Goal: Information Seeking & Learning: Learn about a topic

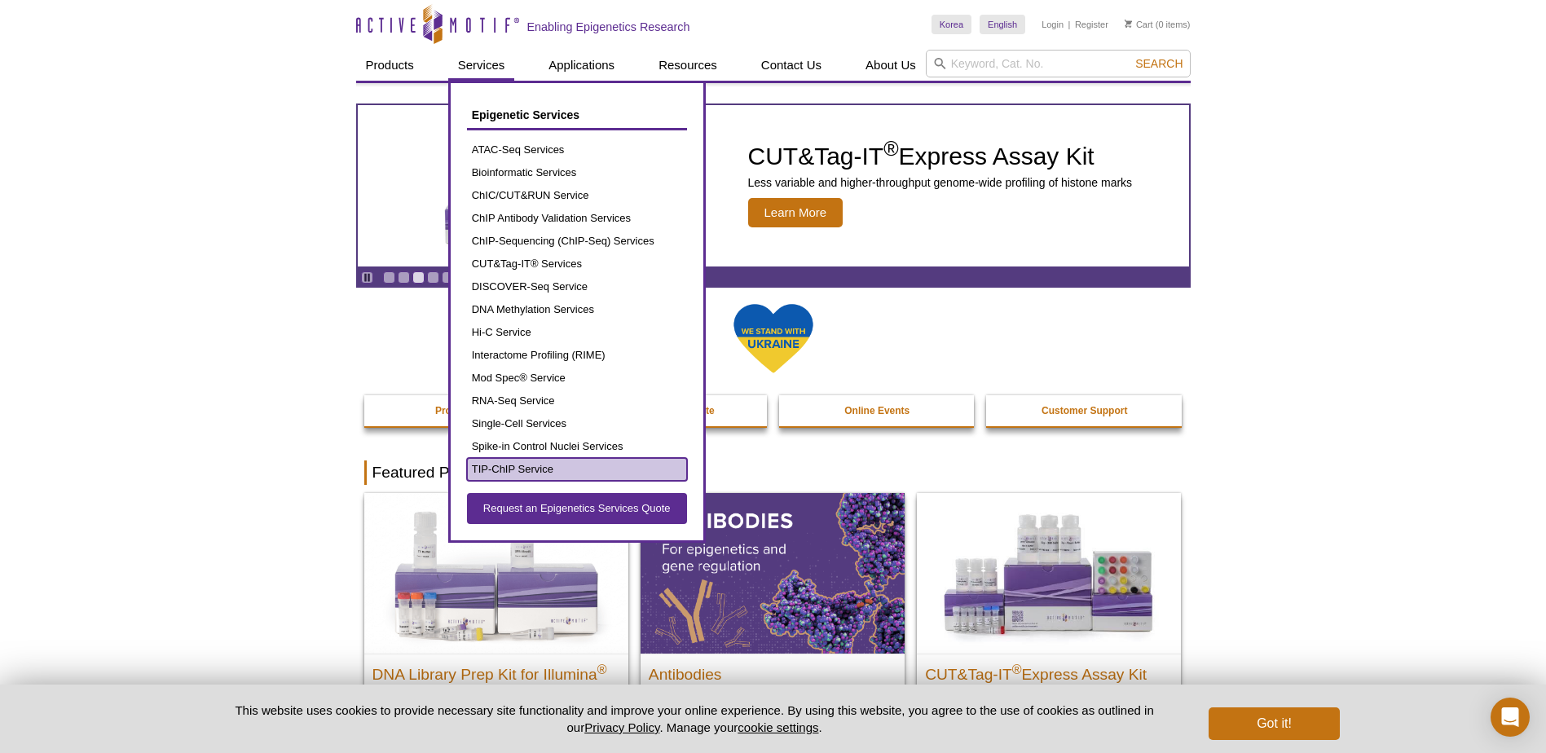
click at [527, 469] on link "TIP-ChIP Service" at bounding box center [577, 469] width 220 height 23
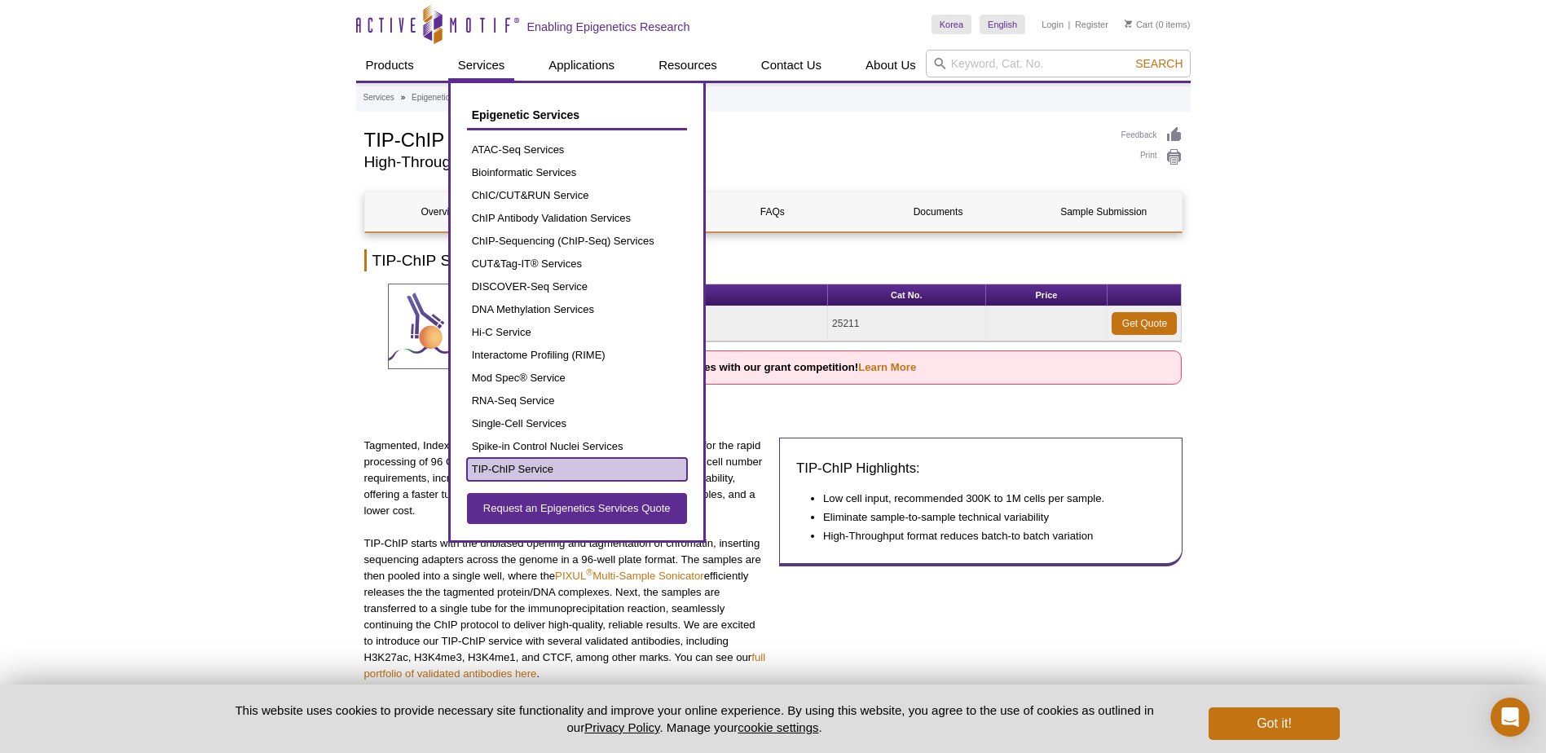
click at [539, 464] on link "TIP-ChIP Service" at bounding box center [577, 469] width 220 height 23
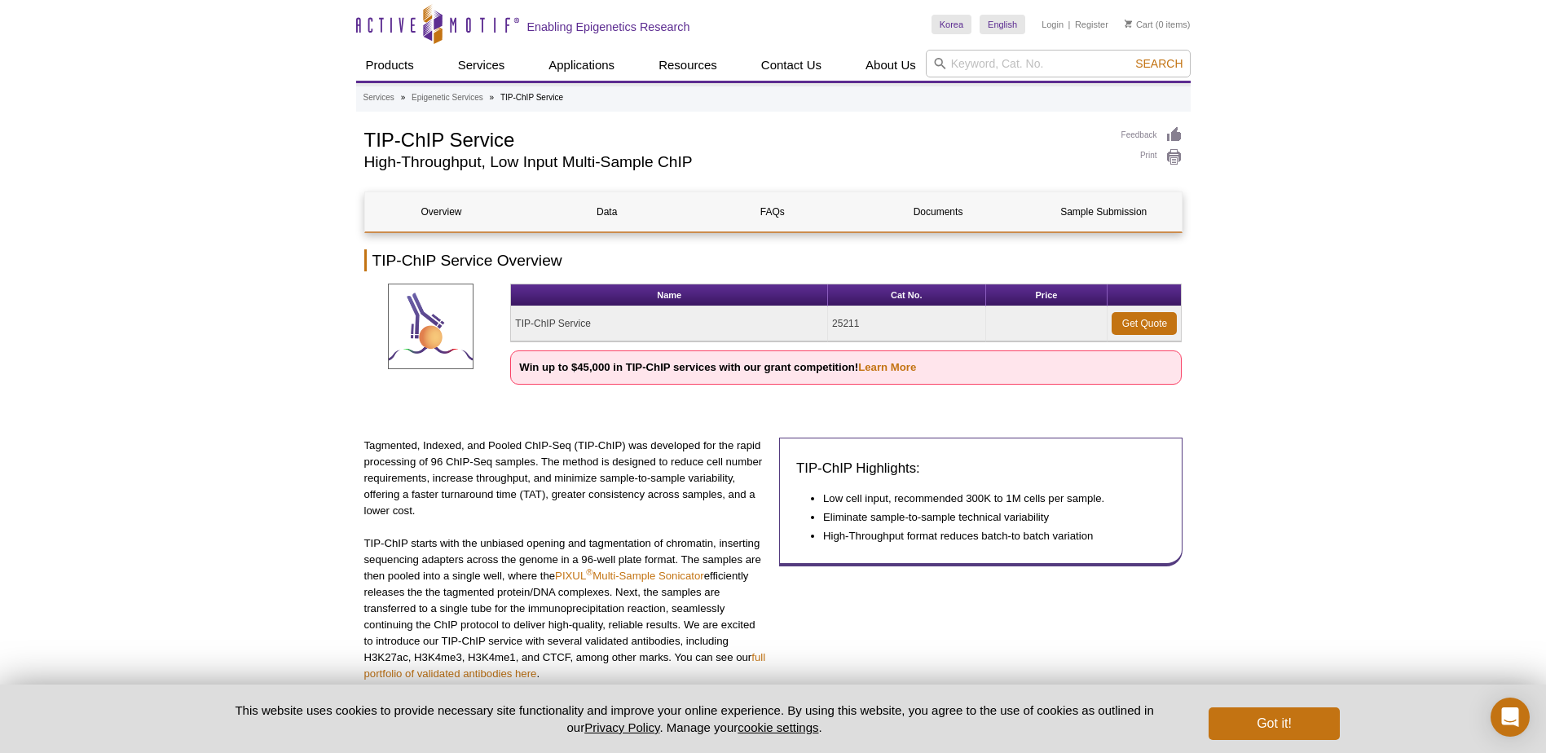
drag, startPoint x: 637, startPoint y: 335, endPoint x: 608, endPoint y: 335, distance: 29.3
click at [608, 335] on td "TIP-ChIP Service" at bounding box center [669, 323] width 317 height 35
drag, startPoint x: 610, startPoint y: 332, endPoint x: 510, endPoint y: 331, distance: 100.3
click at [510, 331] on table "Name Cat No. Price TIP-ChIP Service 25211 Get Quote" at bounding box center [846, 313] width 672 height 59
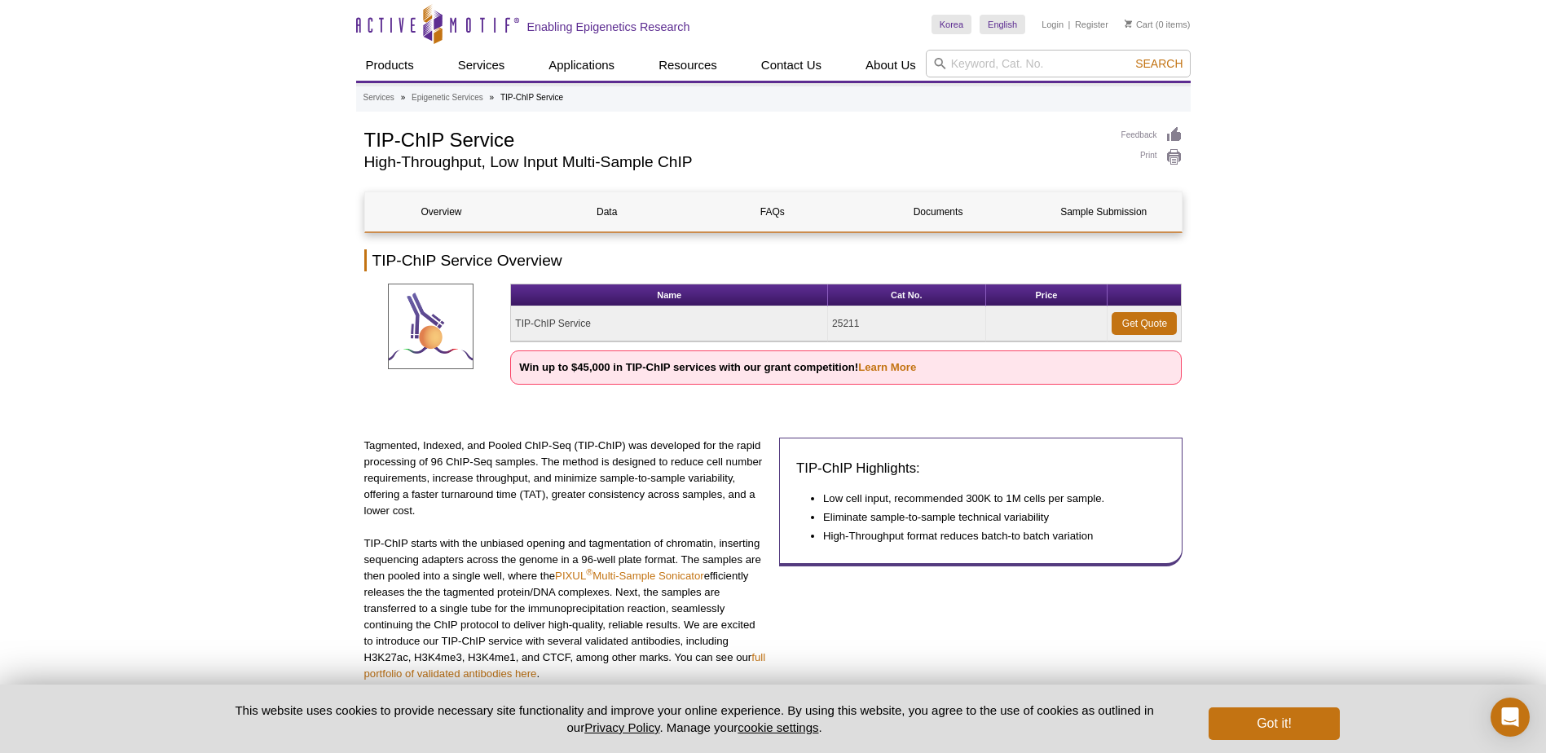
drag, startPoint x: 606, startPoint y: 328, endPoint x: 496, endPoint y: 329, distance: 109.2
click at [496, 329] on div "Name Cat No. Price TIP-ChIP Service 25211 Get Quote Win up to $45,000 in TIP-Ch…" at bounding box center [773, 344] width 818 height 121
copy div "Name Cat No. Price TIP-ChIP Service"
drag, startPoint x: 593, startPoint y: 314, endPoint x: 542, endPoint y: 296, distance: 53.6
click at [593, 314] on td "TIP-ChIP Service" at bounding box center [669, 323] width 317 height 35
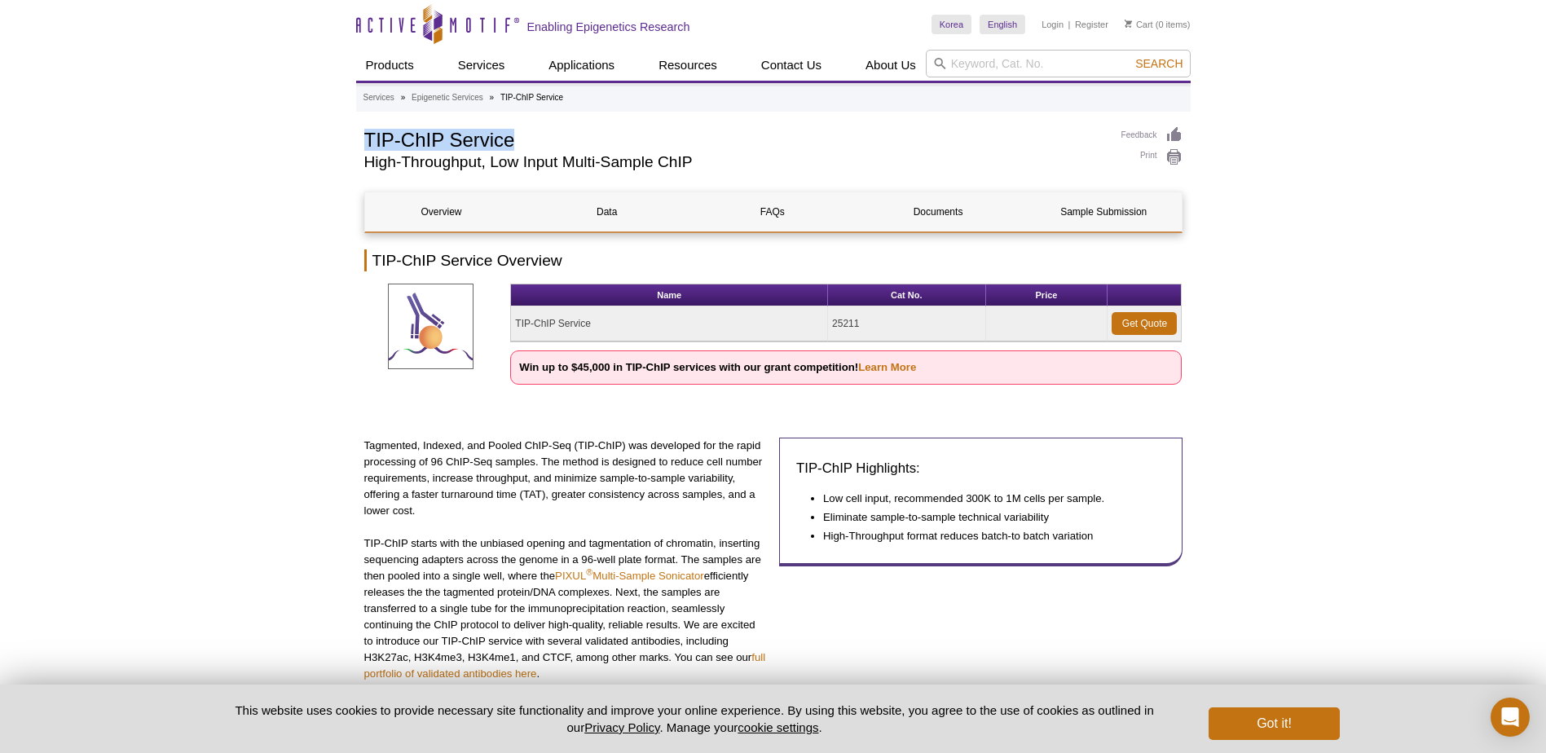
drag, startPoint x: 521, startPoint y: 145, endPoint x: 364, endPoint y: 143, distance: 156.5
click at [364, 143] on h1 "TIP-ChIP Service" at bounding box center [734, 138] width 741 height 24
copy h1 "TIP-ChIP Service"
drag, startPoint x: 432, startPoint y: 132, endPoint x: 317, endPoint y: 134, distance: 114.9
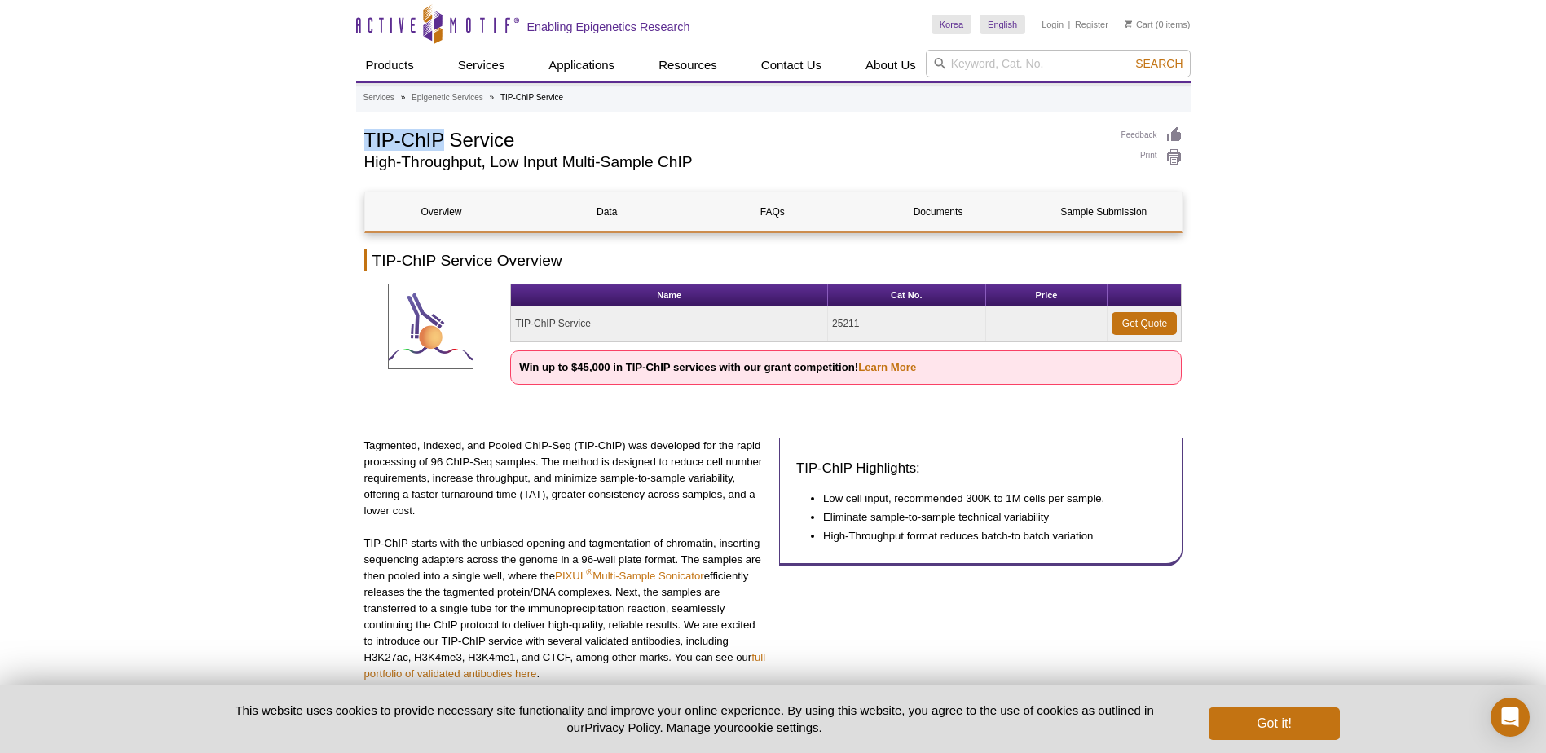
copy h1 "TIP-ChIP"
